Goal: Task Accomplishment & Management: Use online tool/utility

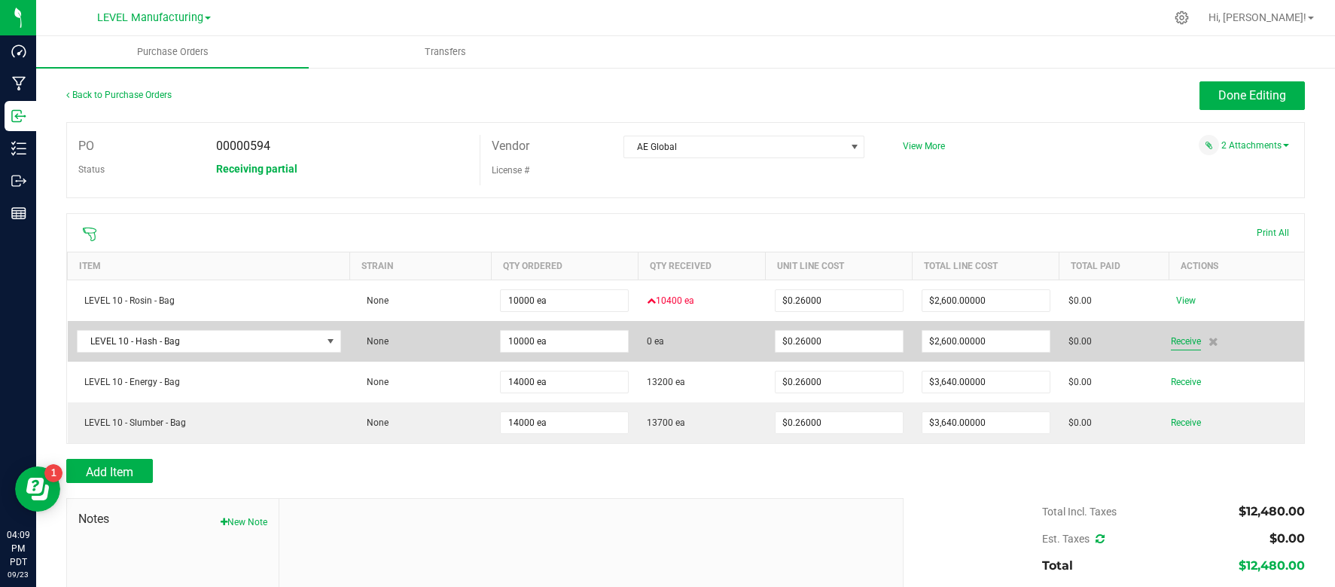
click at [1182, 345] on span "Receive" at bounding box center [1186, 341] width 30 height 18
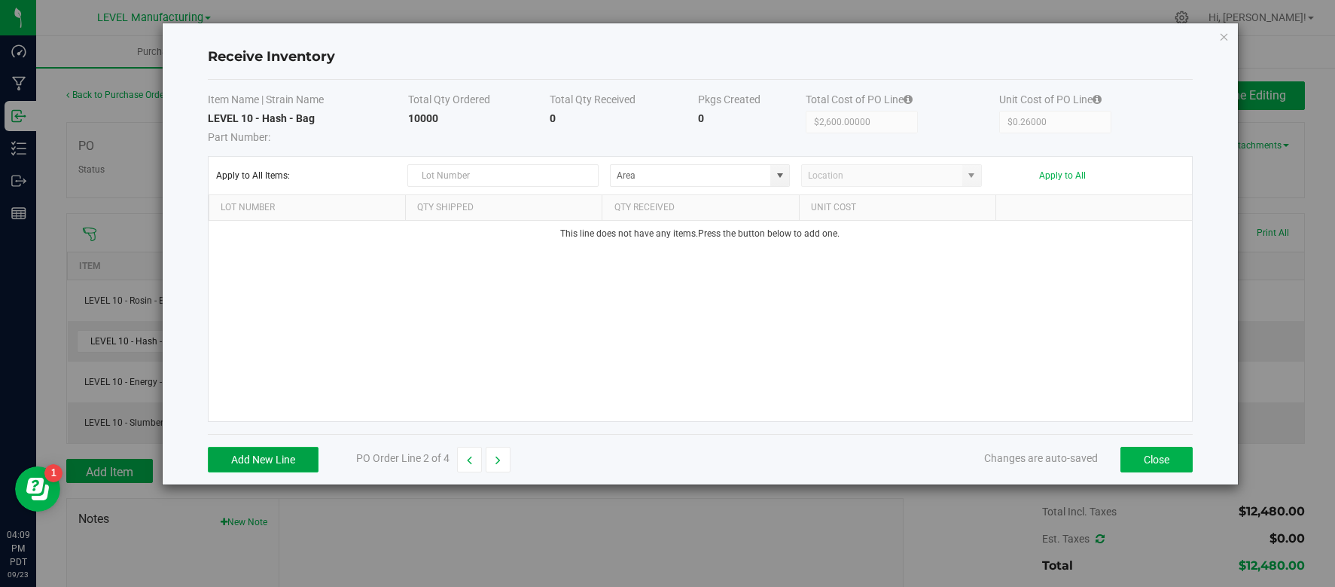
click at [259, 447] on button "Add New Line" at bounding box center [263, 460] width 111 height 26
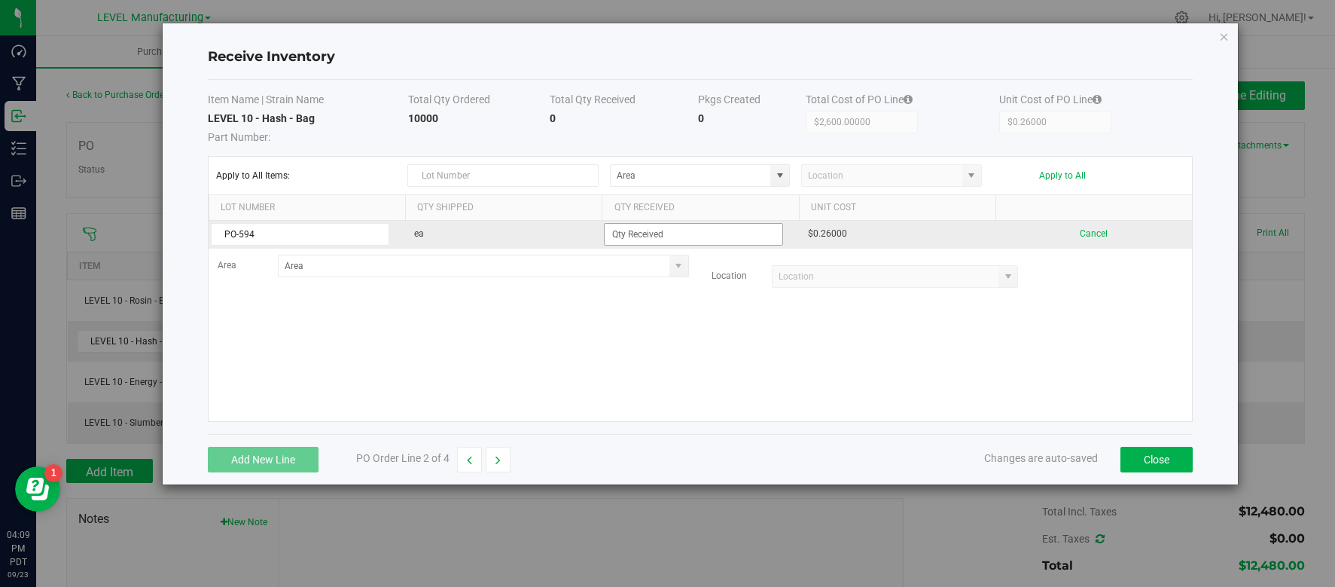
type input "PO-594"
click at [662, 235] on input at bounding box center [693, 234] width 177 height 21
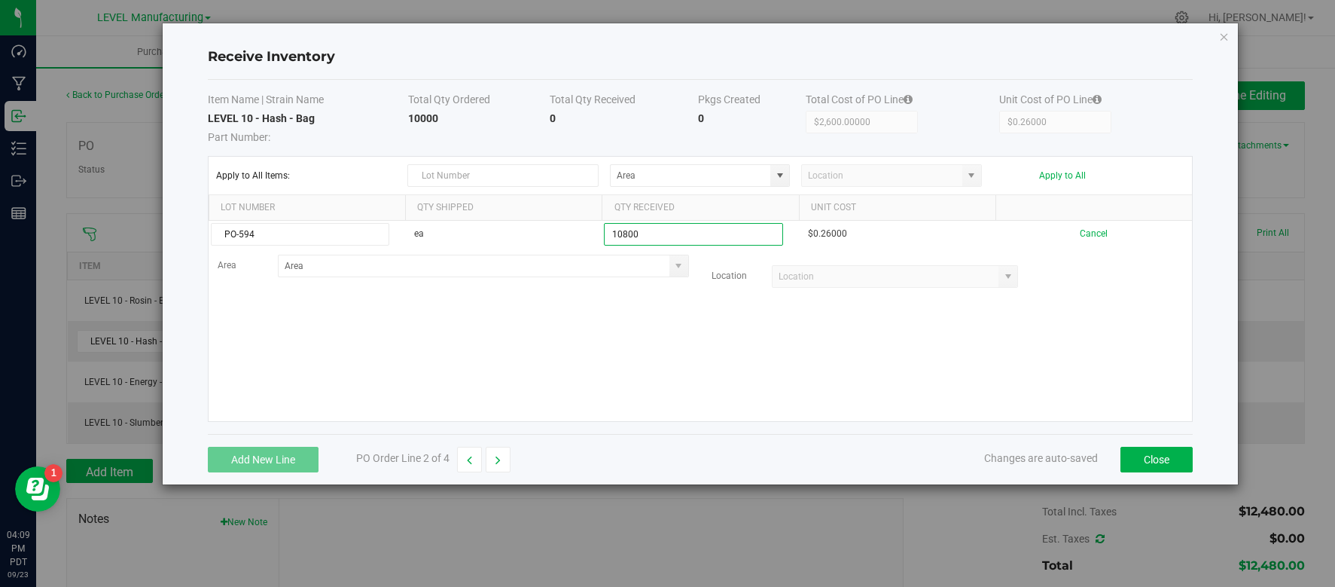
type input "10800 ea"
click at [800, 417] on kendo-grid-list "PO-594 ea 10800 ea $0.26000 Cancel Area Location" at bounding box center [701, 321] width 984 height 200
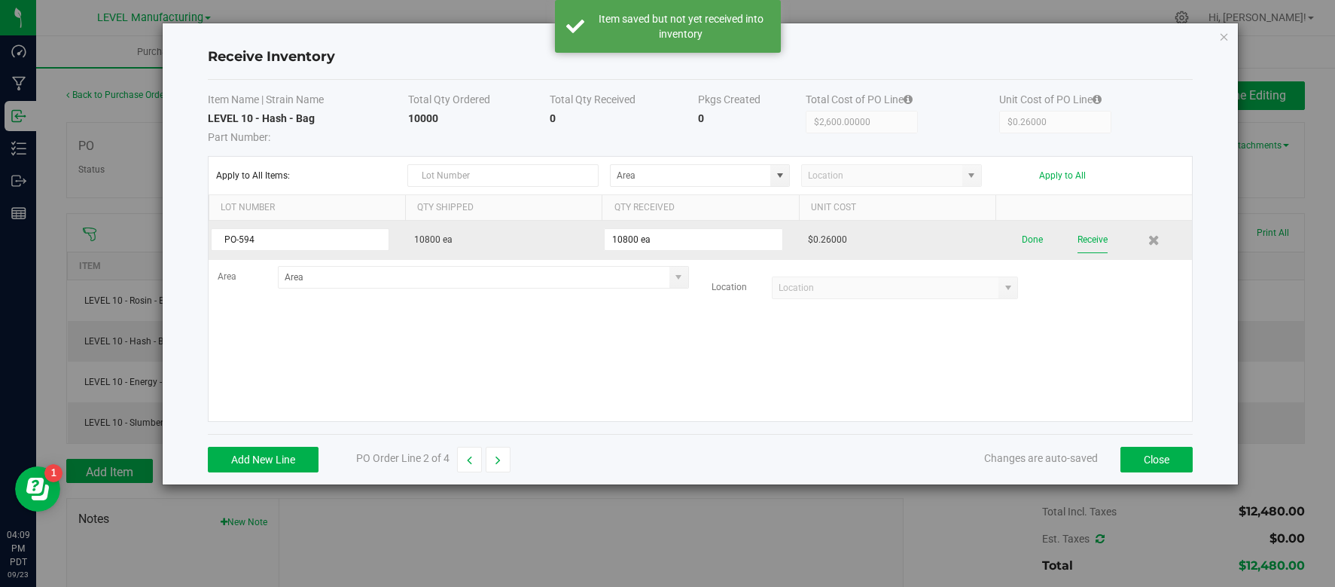
click at [1102, 241] on button "Receive" at bounding box center [1093, 240] width 30 height 26
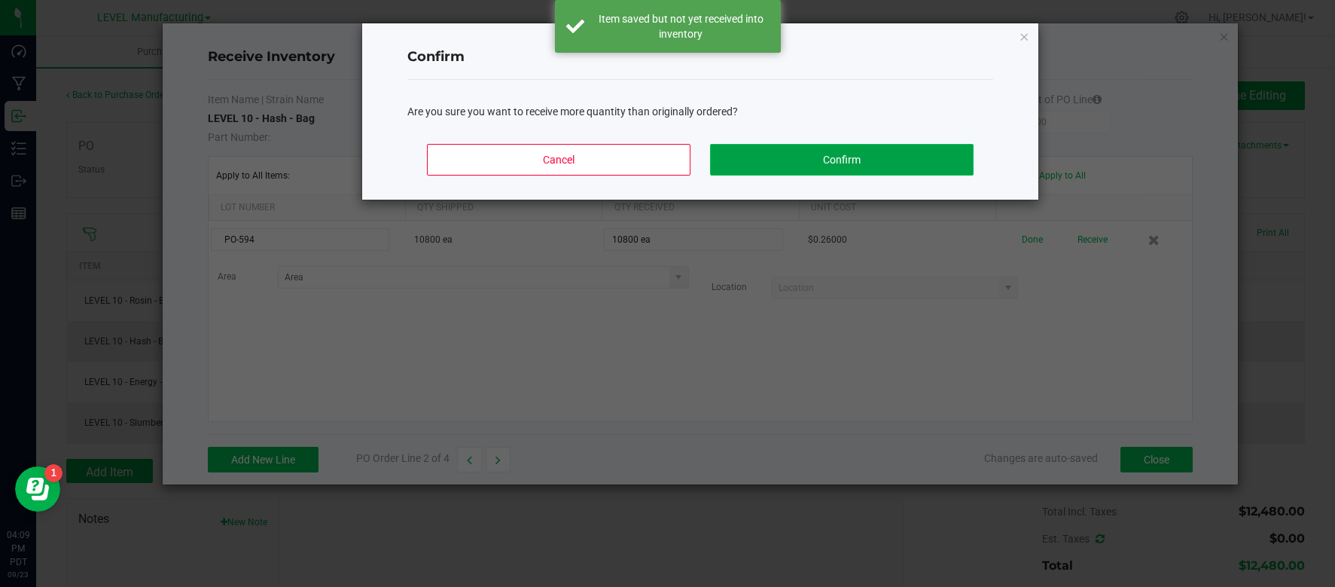
click at [913, 156] on button "Confirm" at bounding box center [842, 160] width 264 height 32
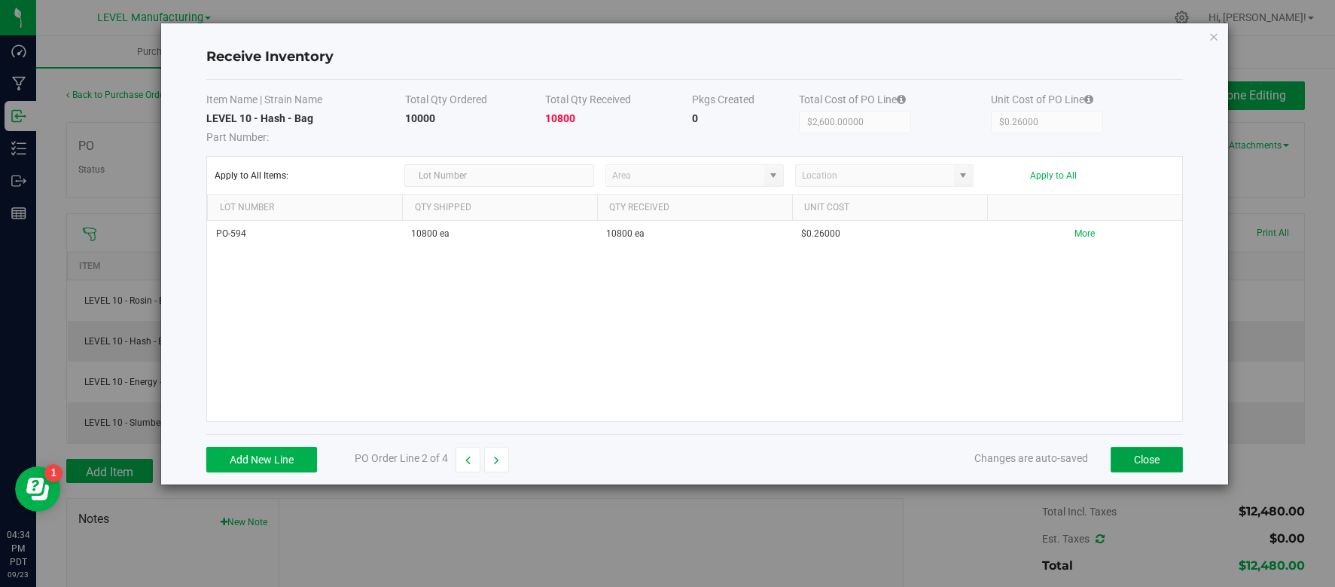
click at [1172, 461] on button "Close" at bounding box center [1147, 460] width 72 height 26
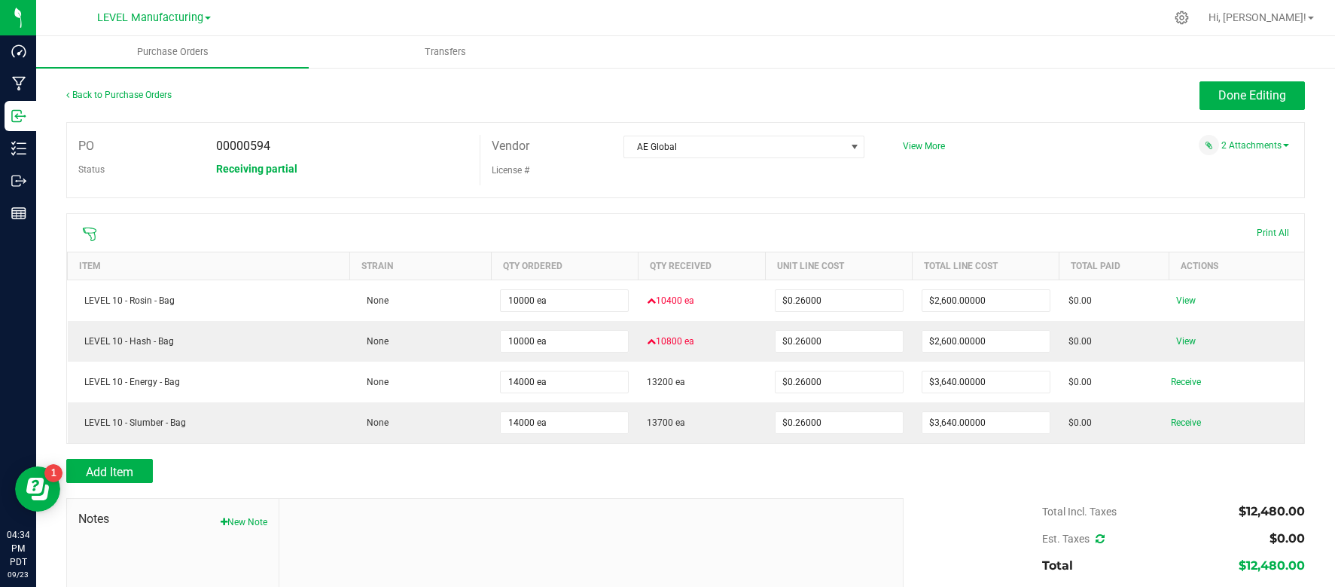
click at [1083, 93] on div "Done Editing" at bounding box center [840, 95] width 929 height 29
click at [1229, 101] on span "Done Editing" at bounding box center [1253, 95] width 68 height 14
